Goal: Task Accomplishment & Management: Manage account settings

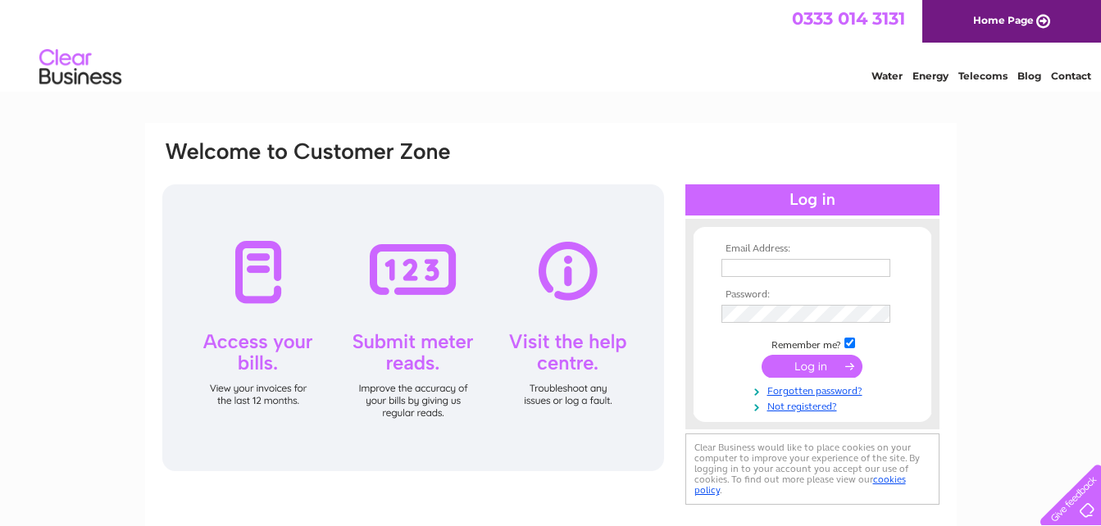
type input "[EMAIL_ADDRESS][DOMAIN_NAME]"
click at [788, 367] on input "submit" at bounding box center [811, 366] width 101 height 23
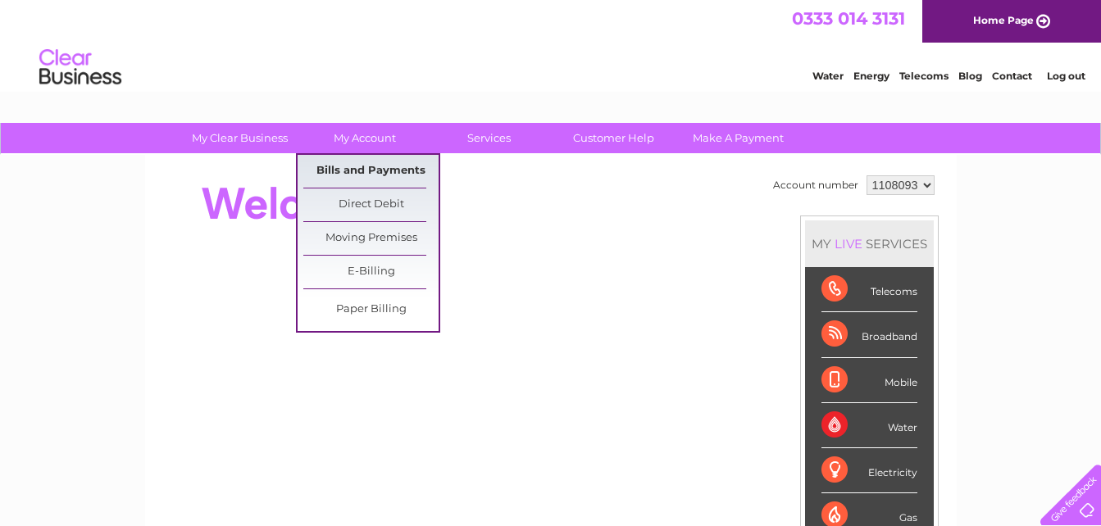
click at [379, 170] on link "Bills and Payments" at bounding box center [370, 171] width 135 height 33
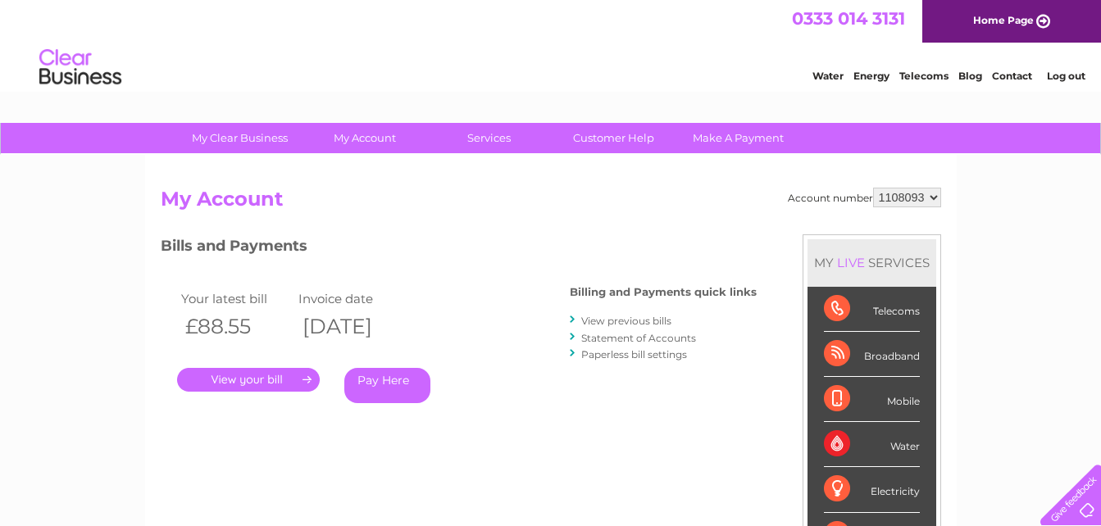
click at [259, 378] on link "." at bounding box center [248, 380] width 143 height 24
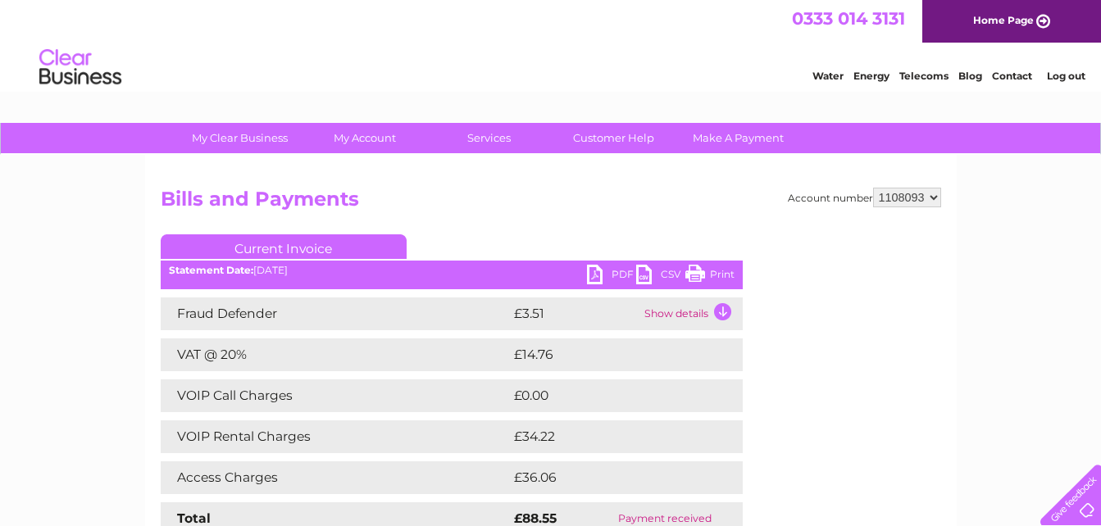
click at [613, 274] on link "PDF" at bounding box center [611, 277] width 49 height 24
